Goal: Check status: Check status

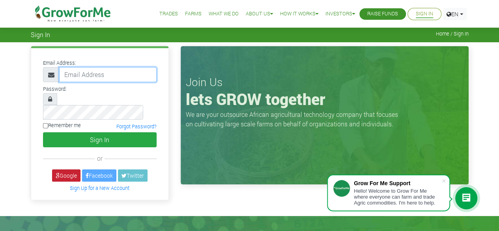
type input "50000"
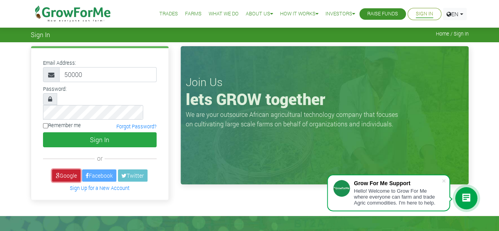
click at [67, 169] on link "Google" at bounding box center [66, 175] width 28 height 12
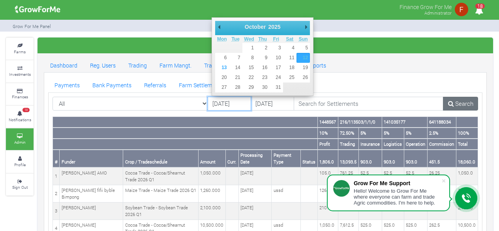
click at [224, 105] on input "12/10/2025" at bounding box center [229, 104] width 43 height 14
type input "[DATE]"
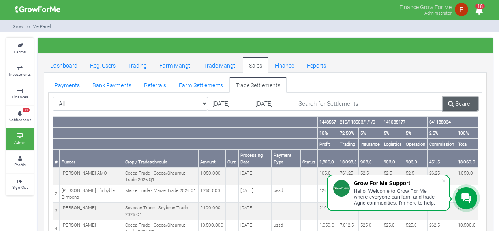
click at [463, 100] on link "Search" at bounding box center [460, 104] width 35 height 14
drag, startPoint x: 458, startPoint y: 163, endPoint x: 472, endPoint y: 161, distance: 13.9
click at [472, 161] on th "78,120.0" at bounding box center [467, 159] width 22 height 18
copy th "78,120"
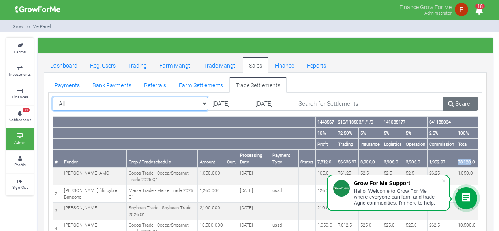
click at [187, 99] on select "All All AcresNano Soybean Trading - 2024 - (Soybean Trade)" at bounding box center [129, 104] width 155 height 14
select select "?tradeschedule=42"
click at [52, 97] on select "All All AcresNano Soybean Trading - 2024 - (Soybean Trade)" at bounding box center [129, 104] width 155 height 14
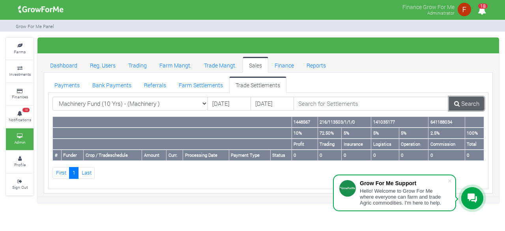
click at [462, 103] on link "Search" at bounding box center [466, 104] width 35 height 14
